Goal: Task Accomplishment & Management: Complete application form

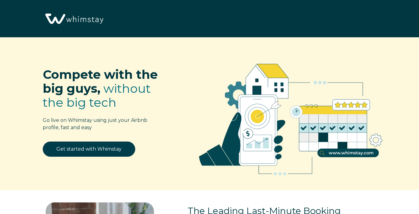
select select "US"
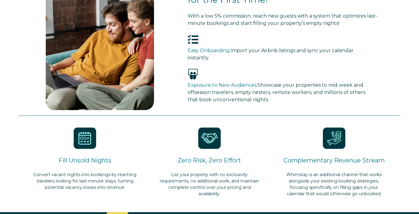
scroll to position [9, 0]
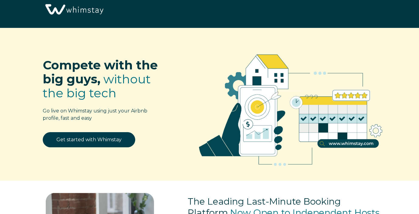
click at [100, 148] on div "Get started with Whimstay" at bounding box center [89, 143] width 134 height 22
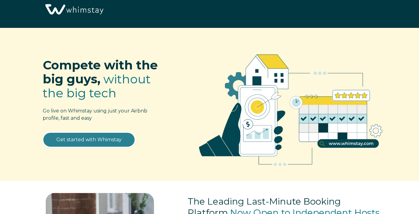
click at [100, 142] on link "Get started with Whimstay" at bounding box center [89, 139] width 93 height 15
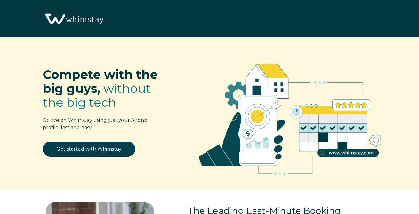
scroll to position [718, 0]
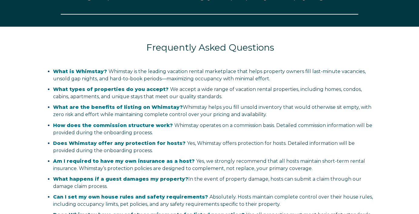
select select "US"
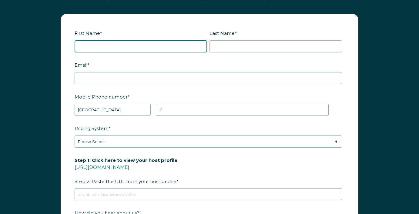
click at [125, 53] on input "First Name *" at bounding box center [141, 46] width 133 height 12
type input "[PERSON_NAME]"
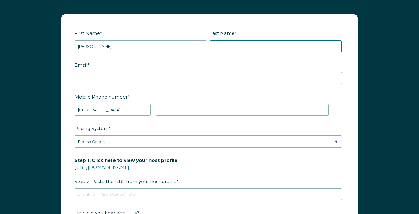
type input "[PERSON_NAME]"
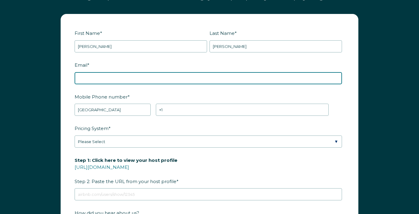
click at [128, 84] on input "Email *" at bounding box center [209, 78] width 268 height 12
click at [129, 84] on input "[PERSON_NAME][EMAIL_ADDRESS][DOMAIN_NAME]" at bounding box center [209, 78] width 268 height 12
type input "[EMAIL_ADDRESS][DOMAIN_NAME]"
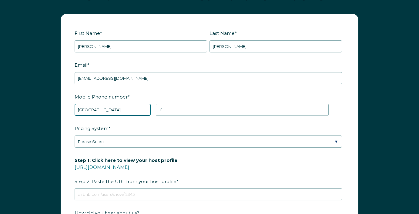
click at [131, 116] on select "* [GEOGRAPHIC_DATA] (‫[GEOGRAPHIC_DATA]‬‎) [GEOGRAPHIC_DATA] ([GEOGRAPHIC_DATA]…" at bounding box center [113, 110] width 76 height 12
click at [75, 114] on select "* [GEOGRAPHIC_DATA] (‫[GEOGRAPHIC_DATA]‬‎) [GEOGRAPHIC_DATA] ([GEOGRAPHIC_DATA]…" at bounding box center [113, 110] width 76 height 12
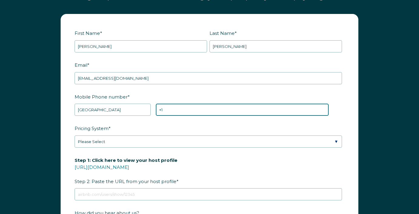
click at [197, 116] on input "+1" at bounding box center [242, 110] width 173 height 12
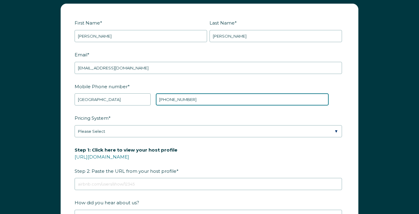
type input "[PHONE_NUMBER]"
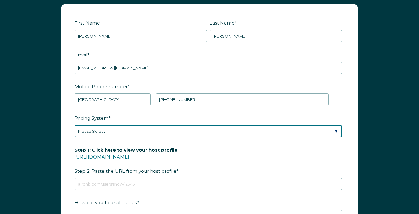
click at [207, 137] on select "Please Select Manual Airbnb Smart Pricing PriceLabs Wheelhouse Beyond Pricing 3…" at bounding box center [209, 131] width 268 height 12
select select "Manual"
click at [75, 135] on select "Please Select Manual Airbnb Smart Pricing PriceLabs Wheelhouse Beyond Pricing 3…" at bounding box center [209, 131] width 268 height 12
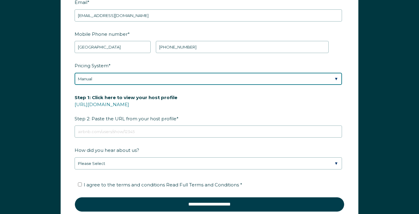
scroll to position [788, 0]
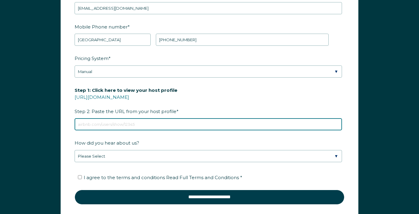
click at [200, 129] on input "Step 1: Click here to view your host profile [URL][DOMAIN_NAME] Step 2: Paste t…" at bounding box center [209, 124] width 268 height 12
paste input "[DOMAIN_NAME][URL]"
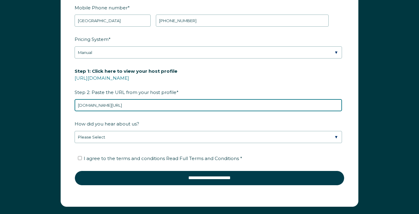
scroll to position [809, 0]
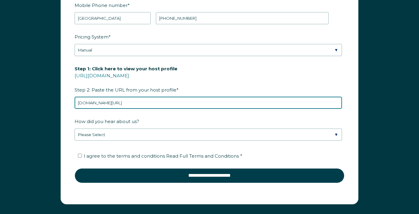
type input "[DOMAIN_NAME][URL]"
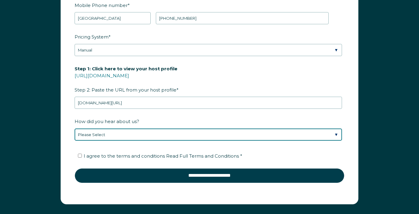
click at [202, 141] on select "Please Select Discovered Whimstay at an event or conference Found Whimstay thro…" at bounding box center [209, 135] width 268 height 12
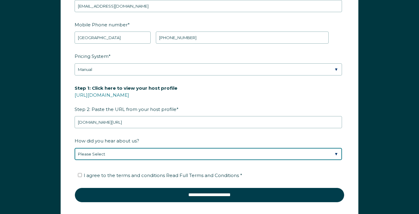
scroll to position [789, 0]
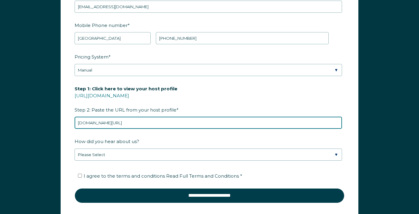
drag, startPoint x: 150, startPoint y: 132, endPoint x: 107, endPoint y: 133, distance: 43.1
click at [107, 129] on input "[DOMAIN_NAME][URL]" at bounding box center [209, 123] width 268 height 12
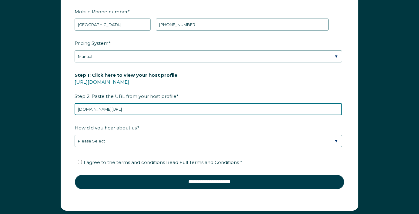
scroll to position [803, 0]
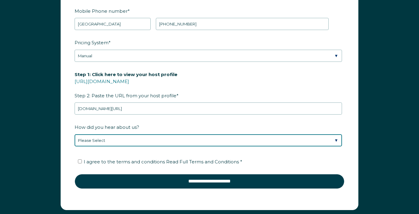
click at [194, 146] on select "Please Select Discovered Whimstay at an event or conference Found Whimstay thro…" at bounding box center [209, 140] width 268 height 12
select select "Other"
click at [75, 144] on select "Please Select Discovered Whimstay at an event or conference Found Whimstay thro…" at bounding box center [209, 140] width 268 height 12
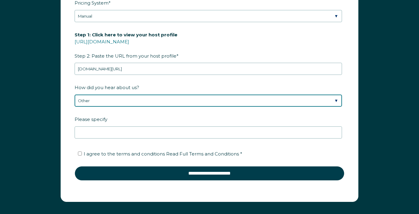
scroll to position [826, 0]
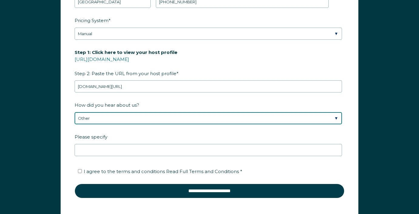
drag, startPoint x: 194, startPoint y: 146, endPoint x: 165, endPoint y: 131, distance: 32.9
click at [165, 124] on select "Please Select Discovered Whimstay at an event or conference Found Whimstay thro…" at bounding box center [209, 118] width 268 height 12
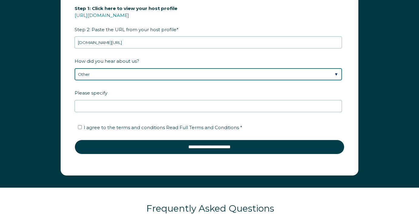
scroll to position [869, 0]
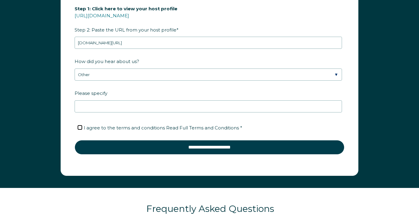
click at [81, 130] on input "I agree to the terms and conditions Read Full Terms and Conditions *" at bounding box center [80, 128] width 4 height 4
checkbox input "true"
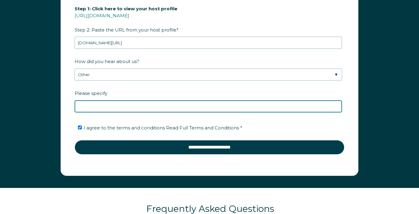
click at [87, 113] on input "Please specify" at bounding box center [209, 106] width 268 height 12
type input "N"
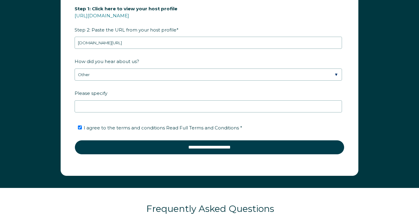
click at [65, 117] on form "First Name * [PERSON_NAME] Last Name * [PERSON_NAME] RBO Token Company ID Refer…" at bounding box center [209, 18] width 297 height 313
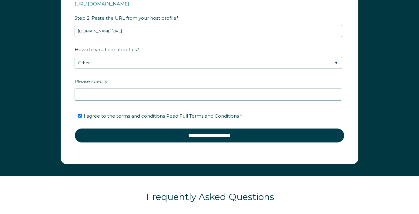
scroll to position [880, 0]
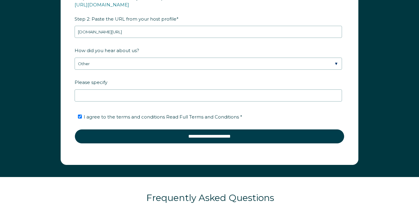
click at [90, 88] on label "Please specify" at bounding box center [210, 82] width 270 height 11
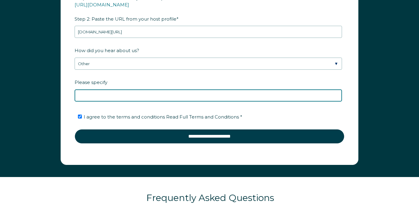
click at [90, 97] on input "Please specify" at bounding box center [209, 96] width 268 height 12
click at [90, 102] on input "Please specify" at bounding box center [209, 96] width 268 height 12
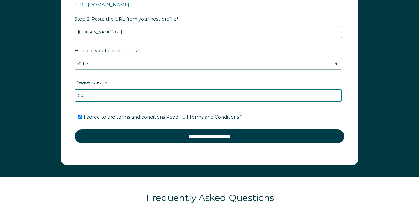
type input "X"
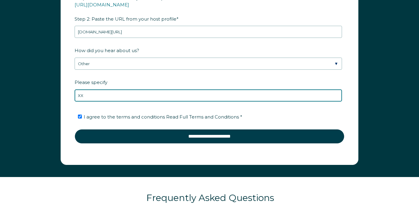
type input "X"
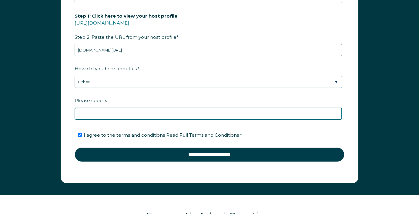
scroll to position [862, 0]
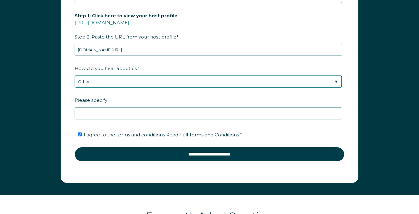
click at [117, 87] on select "Please Select Discovered Whimstay at an event or conference Found Whimstay thro…" at bounding box center [209, 82] width 268 height 12
select select "Google Search"
click at [75, 85] on select "Please Select Discovered Whimstay at an event or conference Found Whimstay thro…" at bounding box center [209, 82] width 268 height 12
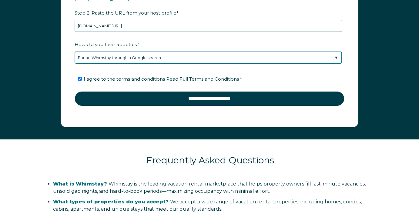
scroll to position [978, 0]
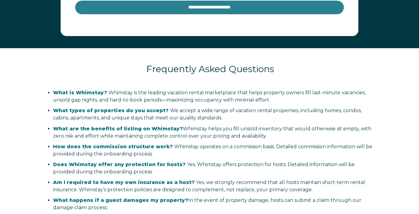
click at [144, 15] on input "**********" at bounding box center [210, 7] width 270 height 15
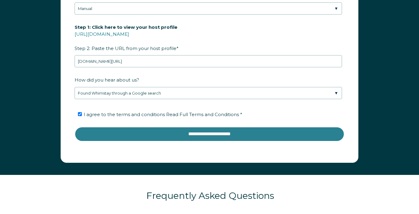
scroll to position [849, 0]
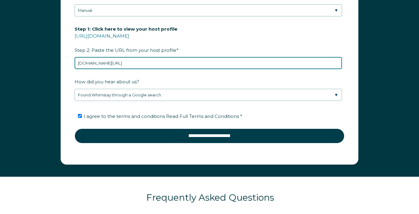
click at [222, 69] on input "[DOMAIN_NAME][URL]" at bounding box center [209, 63] width 268 height 12
